Goal: Task Accomplishment & Management: Complete application form

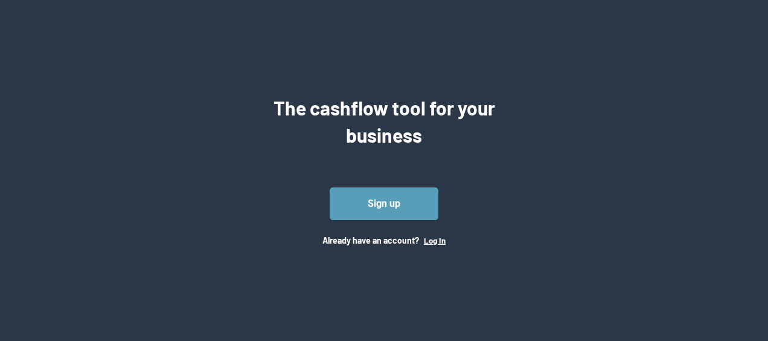
click at [437, 239] on button "Log In" at bounding box center [435, 240] width 22 height 10
click at [453, 235] on div "The cashflow tool for your business Sign up Already have an account? Log In" at bounding box center [384, 170] width 242 height 152
click at [436, 238] on button "Log In" at bounding box center [435, 240] width 22 height 10
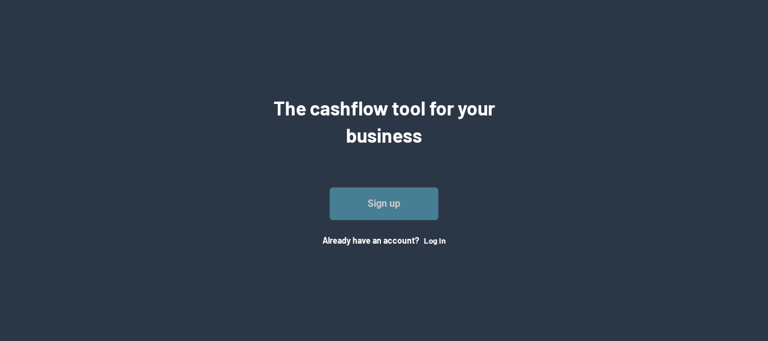
click at [377, 205] on link "Sign up" at bounding box center [384, 203] width 109 height 33
